Goal: Transaction & Acquisition: Book appointment/travel/reservation

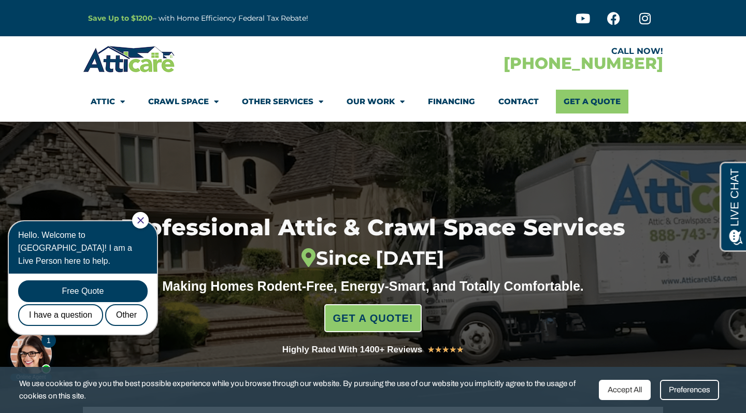
click at [143, 219] on icon "Close Chat" at bounding box center [140, 220] width 6 height 6
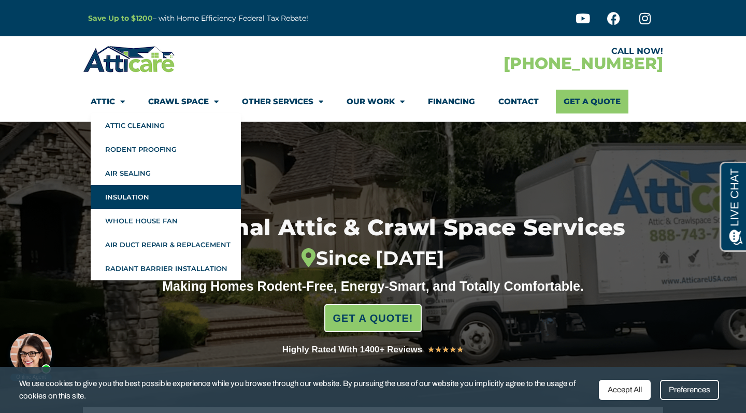
click at [142, 192] on link "Insulation" at bounding box center [166, 197] width 150 height 24
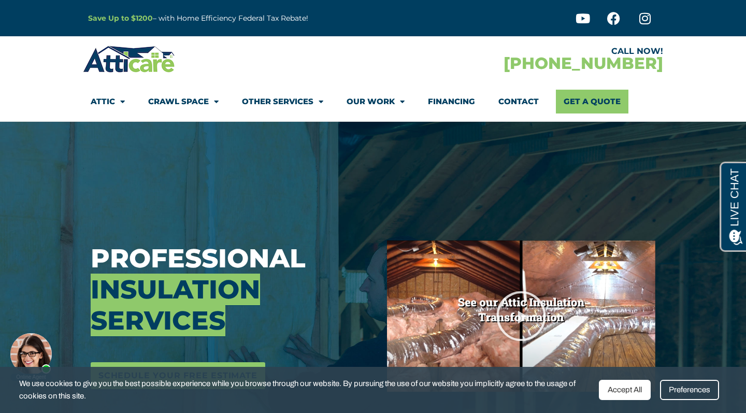
click at [622, 391] on div "Accept All" at bounding box center [625, 390] width 52 height 20
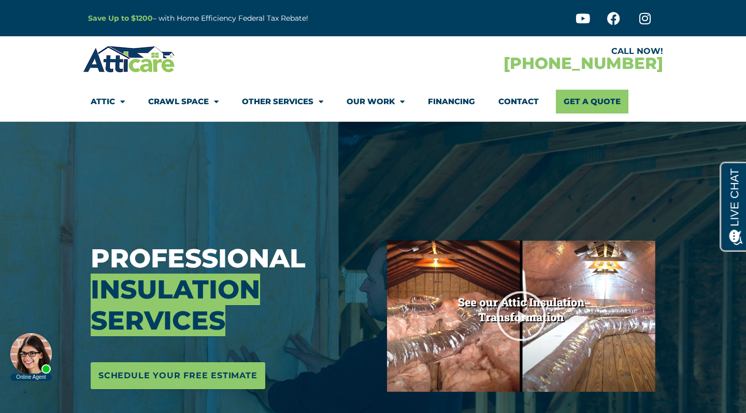
click at [708, 68] on section "CALL NOW! 1-866-932-4896 Attic Attic Cleaning Rodent Proofing Air Sealing Insul…" at bounding box center [373, 78] width 746 height 85
click at [326, 309] on h3 "Professional Insulation Services" at bounding box center [231, 289] width 281 height 93
click at [592, 101] on link "Get A Quote" at bounding box center [592, 102] width 72 height 24
